Goal: Book appointment/travel/reservation

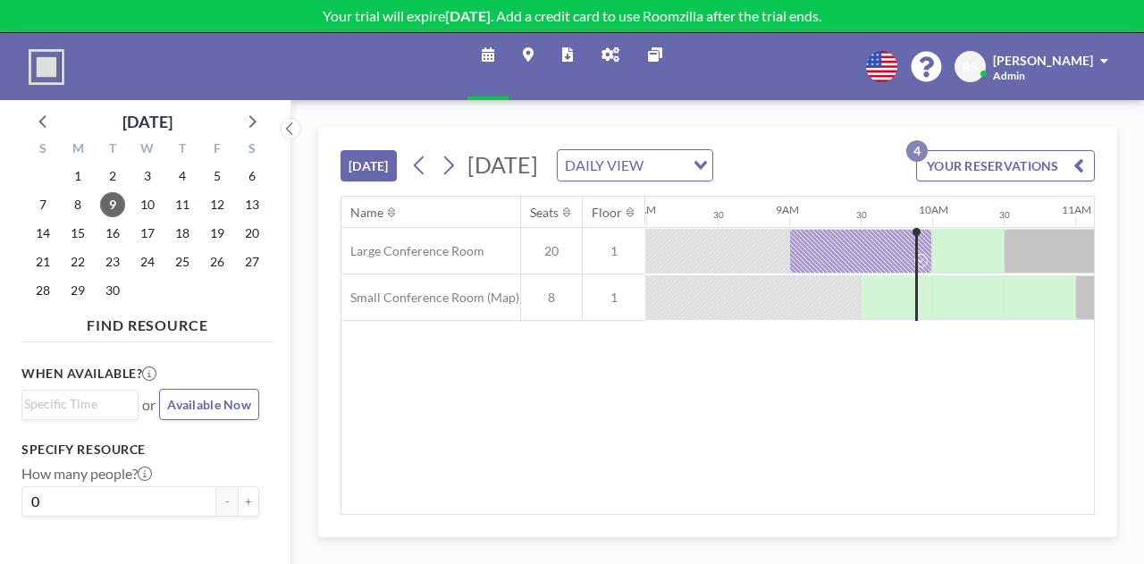
scroll to position [0, 1144]
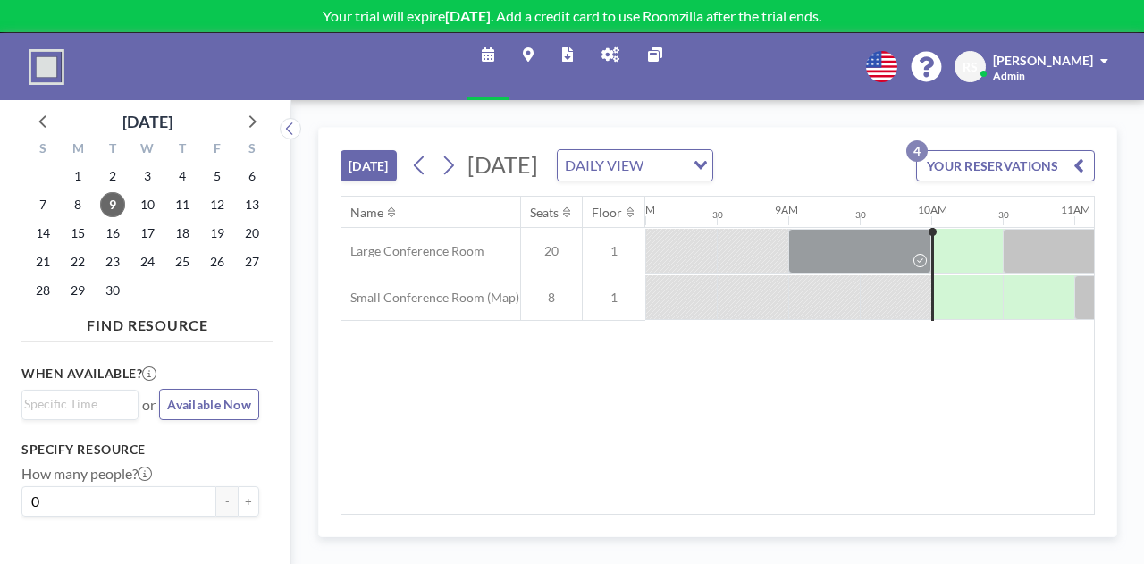
drag, startPoint x: 434, startPoint y: 477, endPoint x: 682, endPoint y: 437, distance: 251.7
click at [682, 437] on div "Name Seats Floor 12AM 30 1AM 30 2AM 30 3AM 30 4AM 30 5AM 30 6AM 30 7AM 30 8AM 3…" at bounding box center [717, 355] width 753 height 317
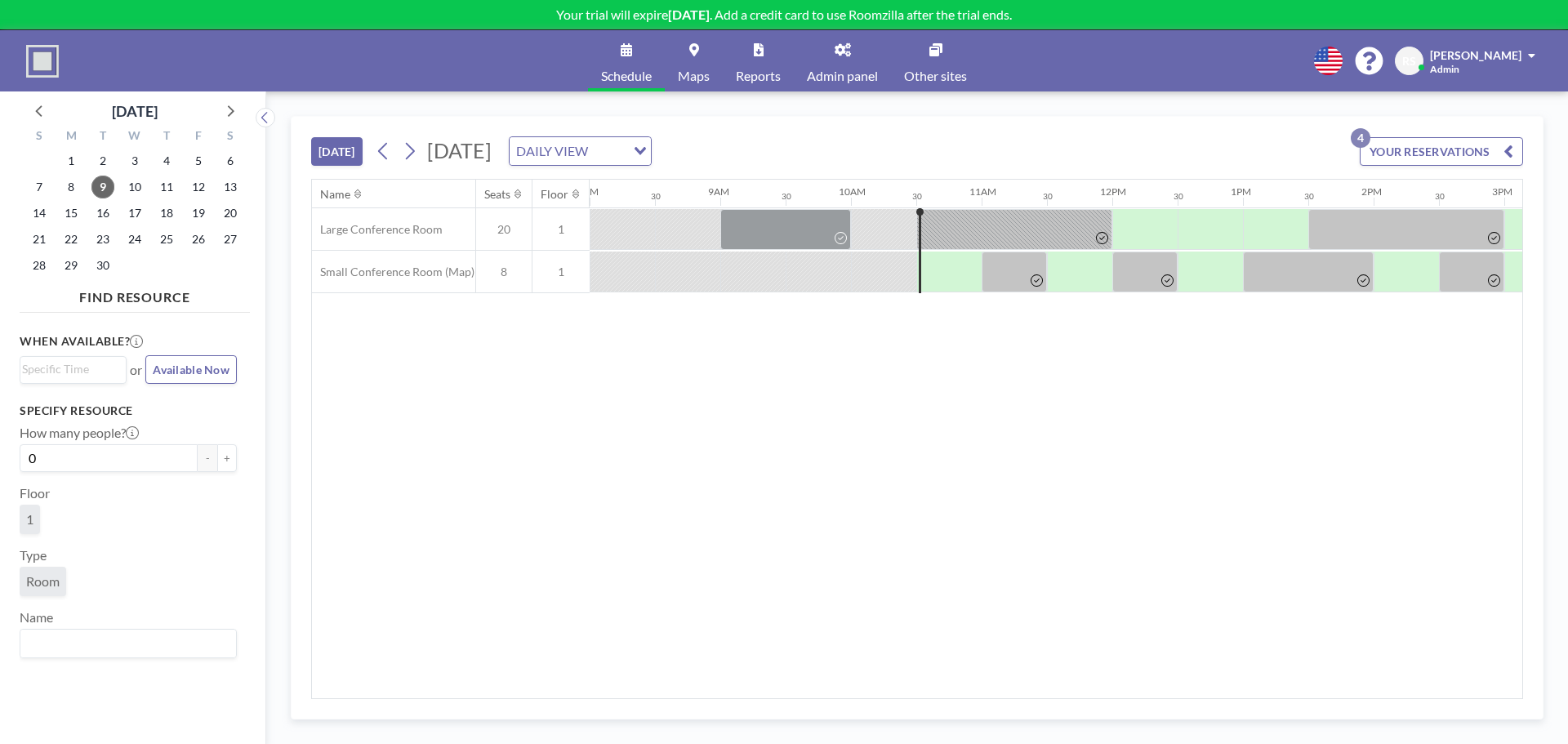
click at [1044, 447] on div "Name Seats Floor 12AM 30 1AM 30 2AM 30 3AM 30 4AM 30 5AM 30 6AM 30 7AM 30 8AM 3…" at bounding box center [916, 440] width 1211 height 519
drag, startPoint x: 1042, startPoint y: 689, endPoint x: 1078, endPoint y: 690, distance: 36.0
click at [1044, 515] on div "Name Seats Floor 12AM 30 1AM 30 2AM 30 3AM 30 4AM 30 5AM 30 6AM 30 7AM 30 8AM 3…" at bounding box center [916, 440] width 1211 height 519
click at [1044, 515] on div "Name Seats Floor 12AM 30 1AM 30 2AM 30 3AM 30 4AM 30 5AM 30 6AM 30 7AM 30 8AM 3…" at bounding box center [917, 439] width 1212 height 520
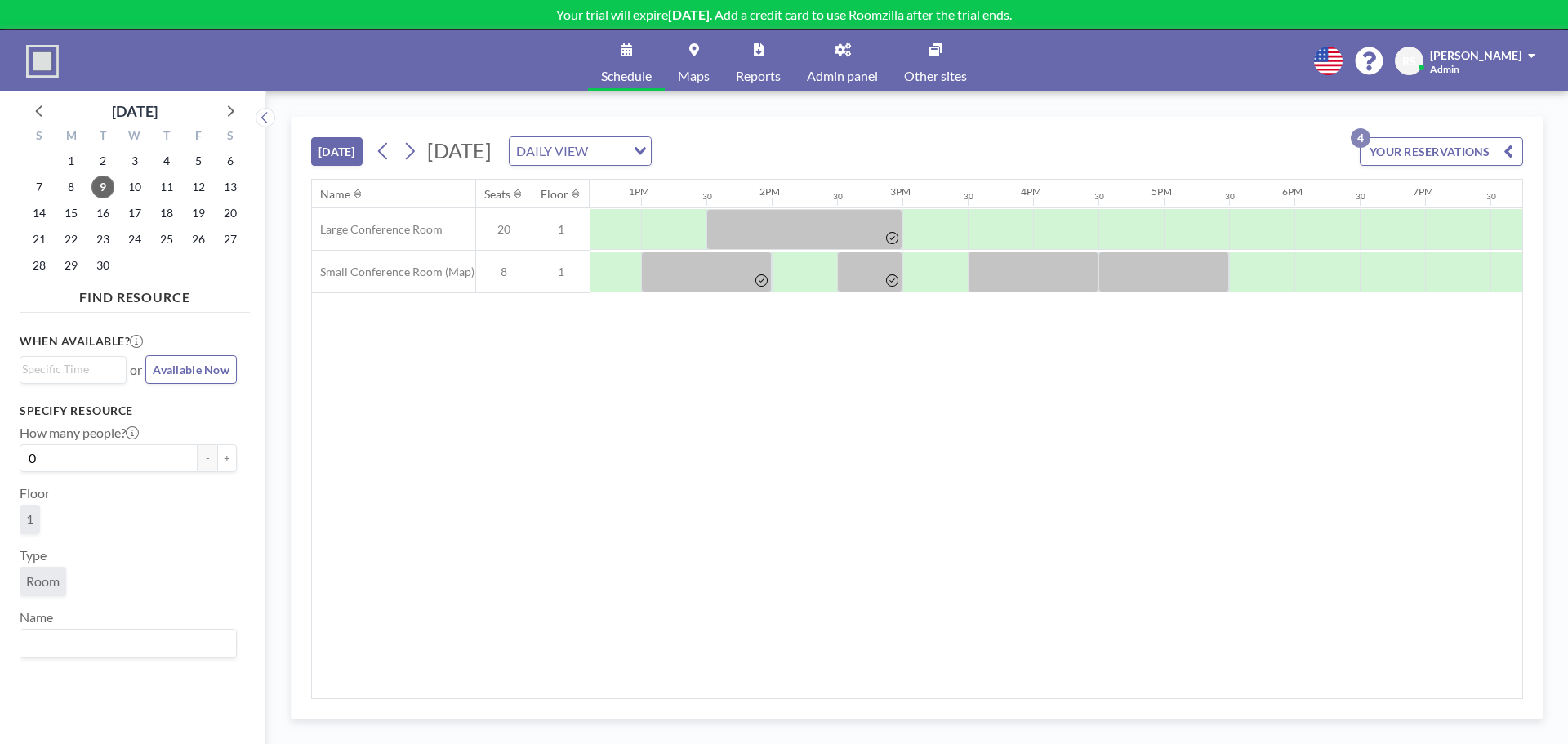
scroll to position [0, 1638]
click at [958, 289] on div at bounding box center [519, 271] width 3136 height 42
click at [1026, 270] on div at bounding box center [1042, 271] width 131 height 41
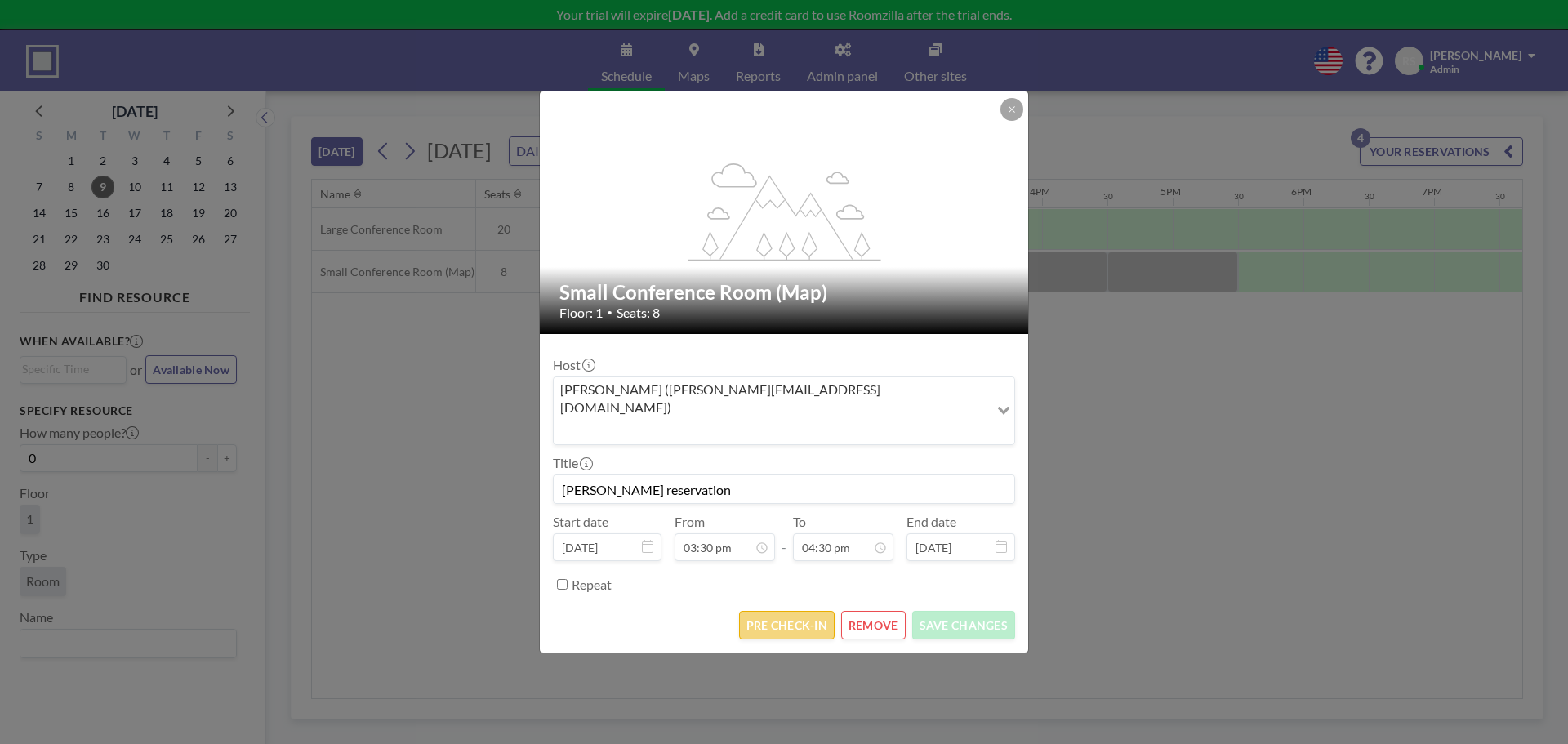
scroll to position [960, 0]
click at [787, 515] on button "PRE CHECK-IN" at bounding box center [787, 625] width 96 height 28
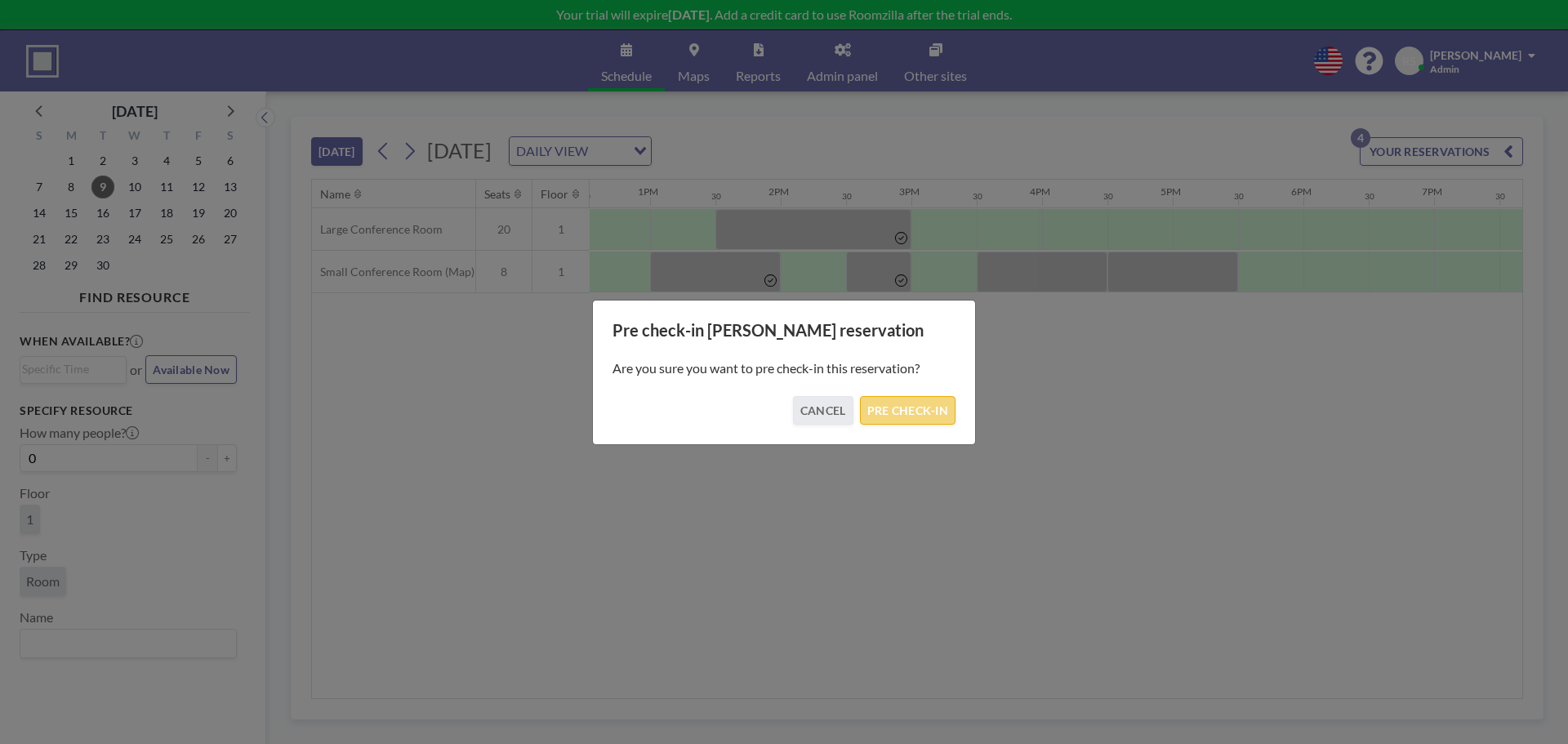
click at [935, 421] on button "PRE CHECK-IN" at bounding box center [907, 410] width 96 height 28
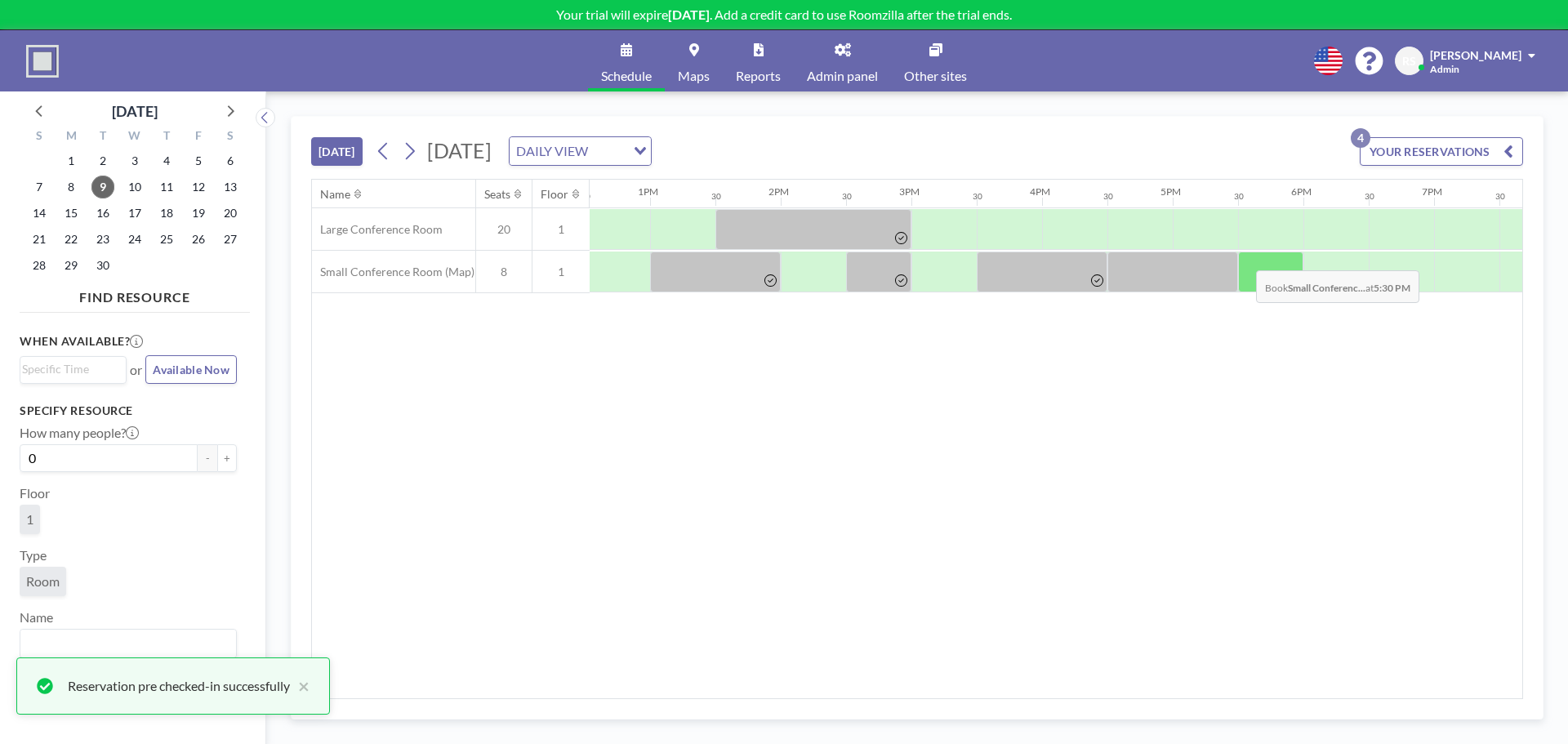
click at [1044, 261] on div at bounding box center [519, 271] width 3136 height 42
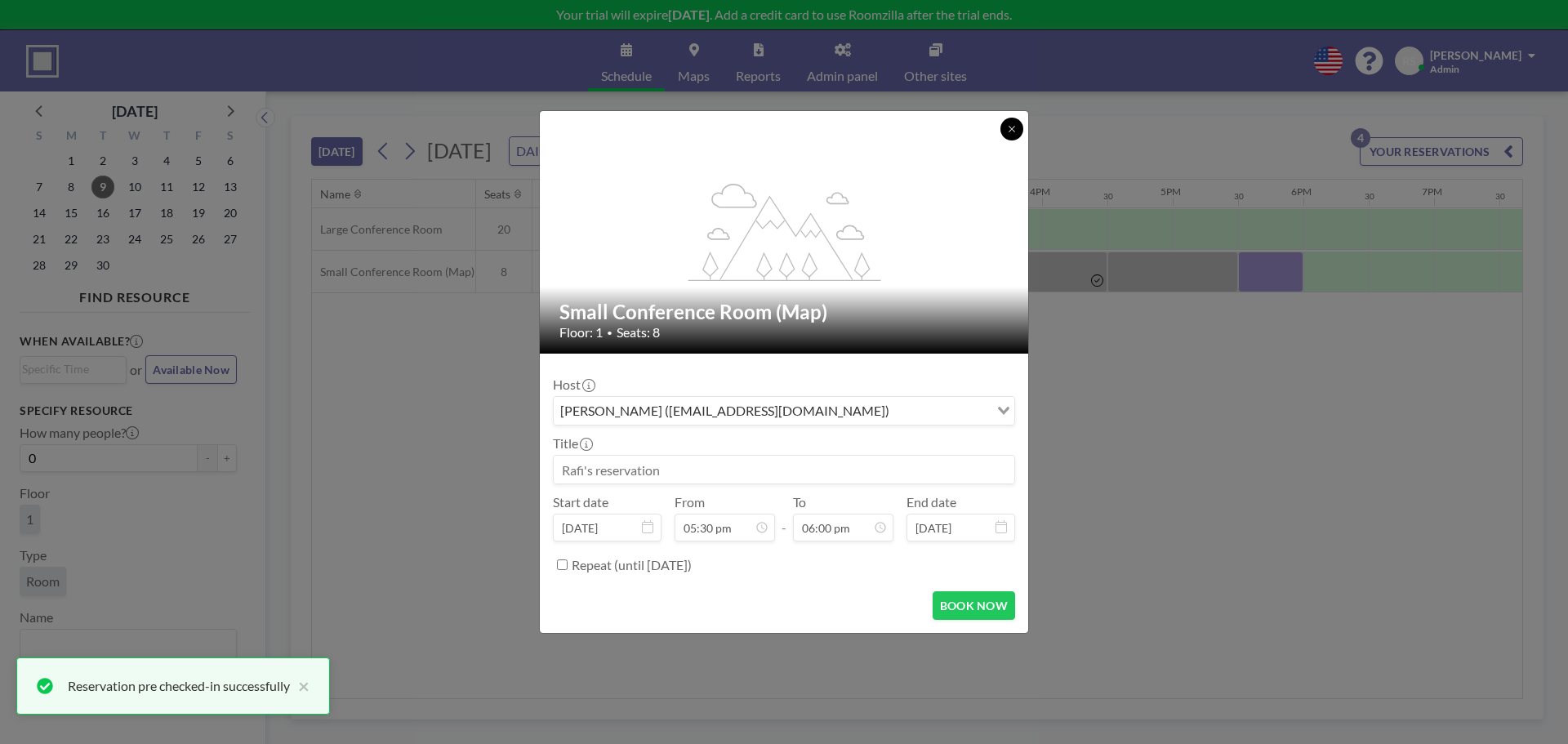
click at [1018, 134] on button at bounding box center [1012, 129] width 23 height 23
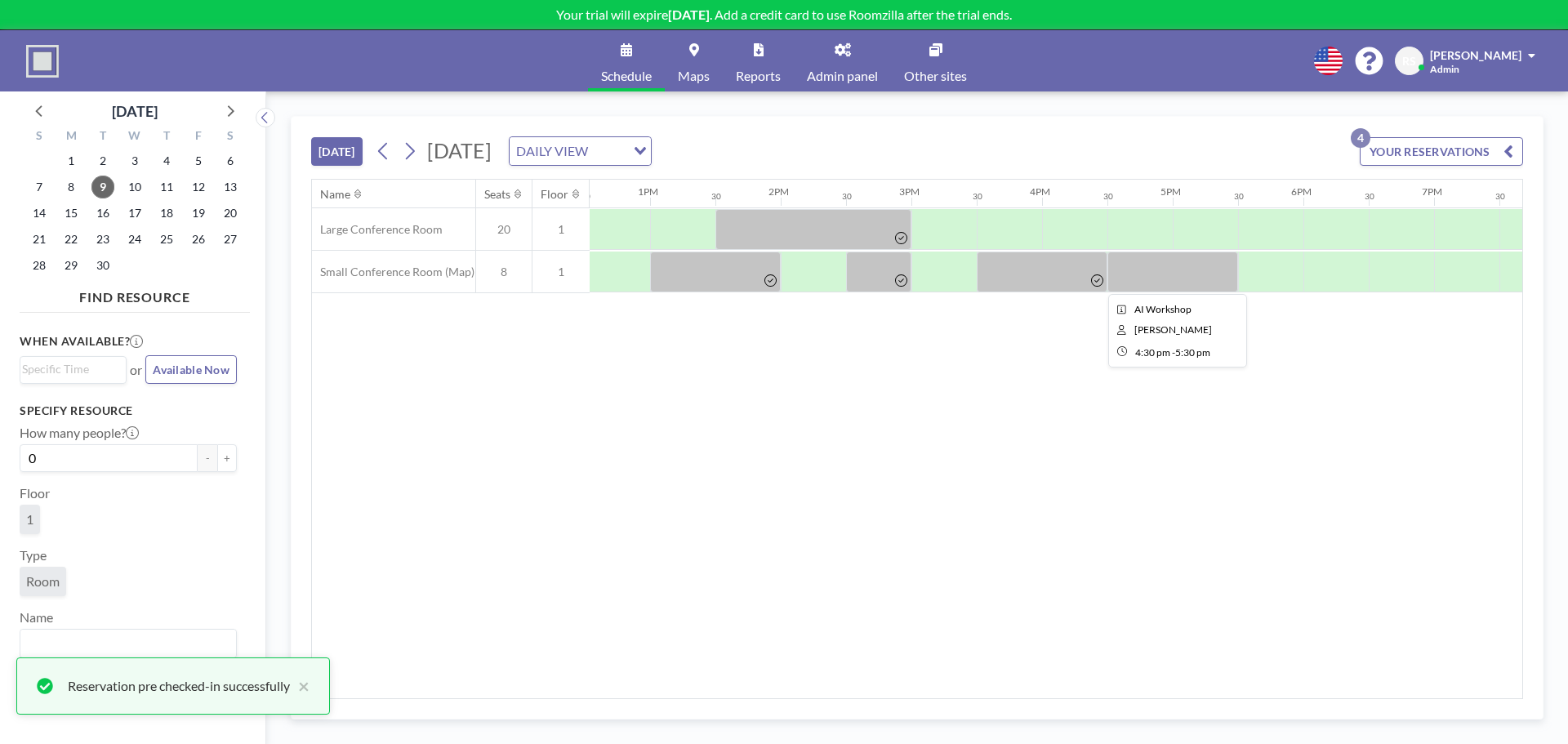
click at [1044, 268] on div at bounding box center [1172, 271] width 131 height 41
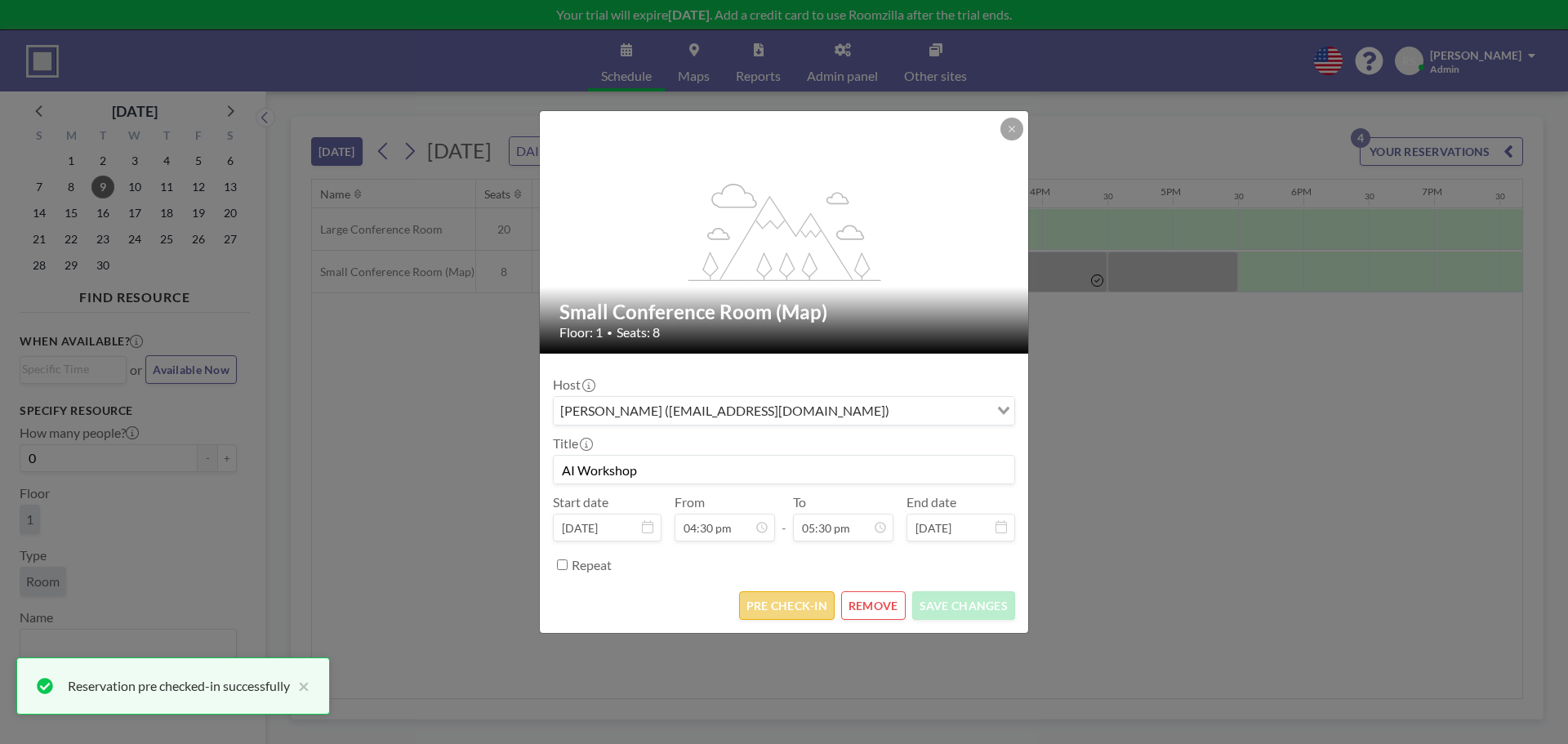
scroll to position [1018, 0]
click at [786, 515] on button "PRE CHECK-IN" at bounding box center [787, 605] width 96 height 28
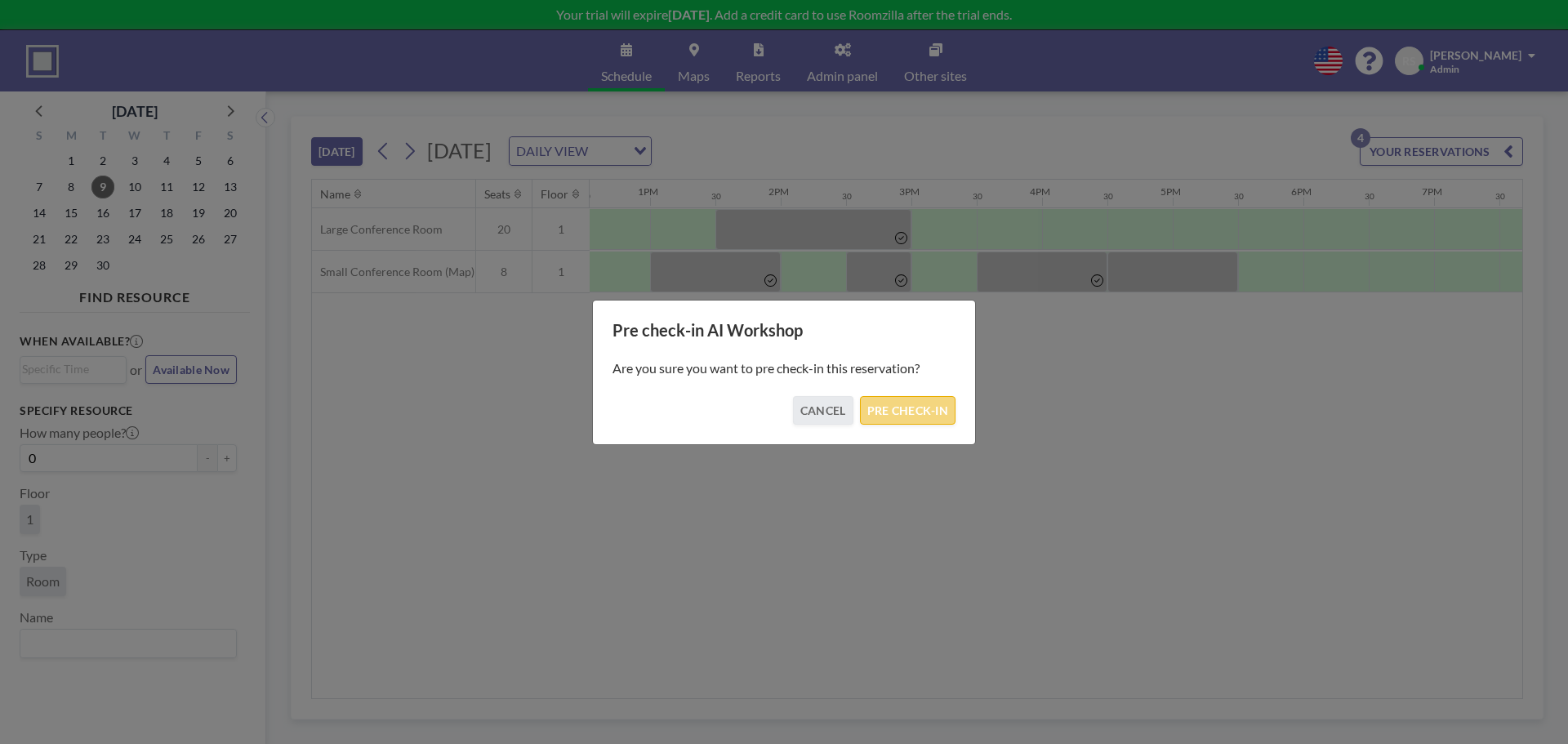
click at [896, 421] on button "PRE CHECK-IN" at bounding box center [907, 410] width 96 height 28
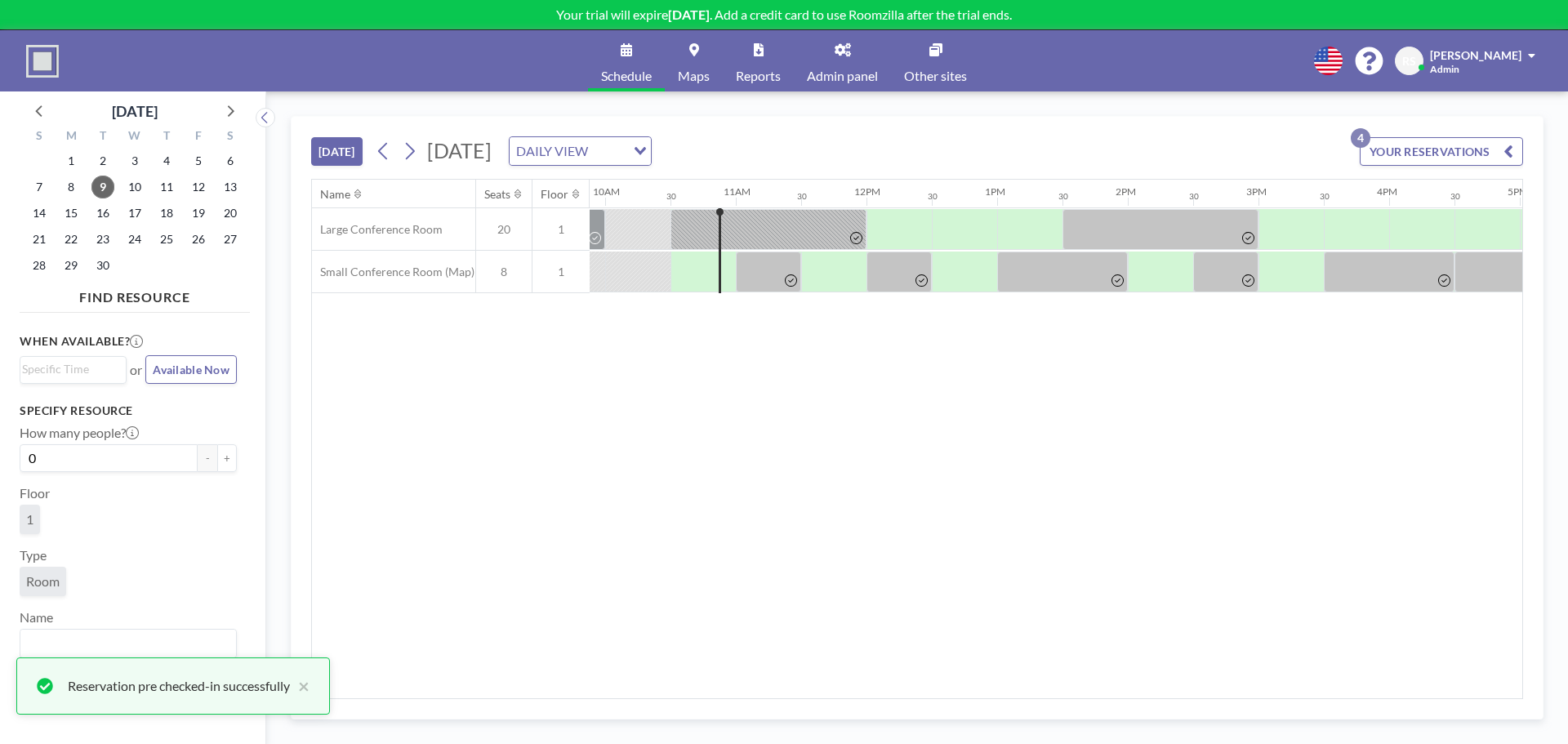
scroll to position [0, 1261]
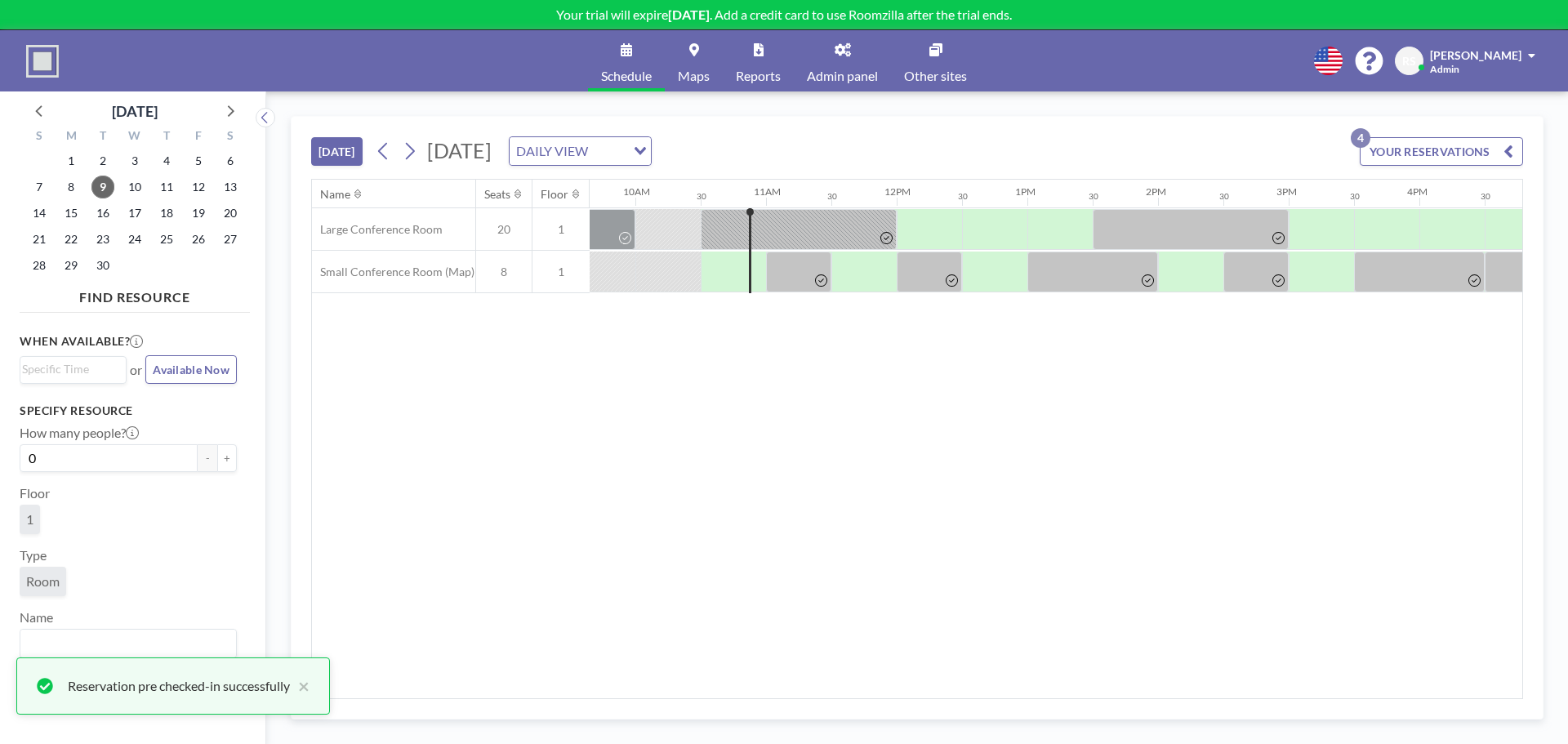
click at [789, 515] on div "Name Seats Floor 12AM 30 1AM 30 2AM 30 3AM 30 4AM 30 5AM 30 6AM 30 7AM 30 8AM 3…" at bounding box center [916, 440] width 1211 height 519
